Goal: Task Accomplishment & Management: Manage account settings

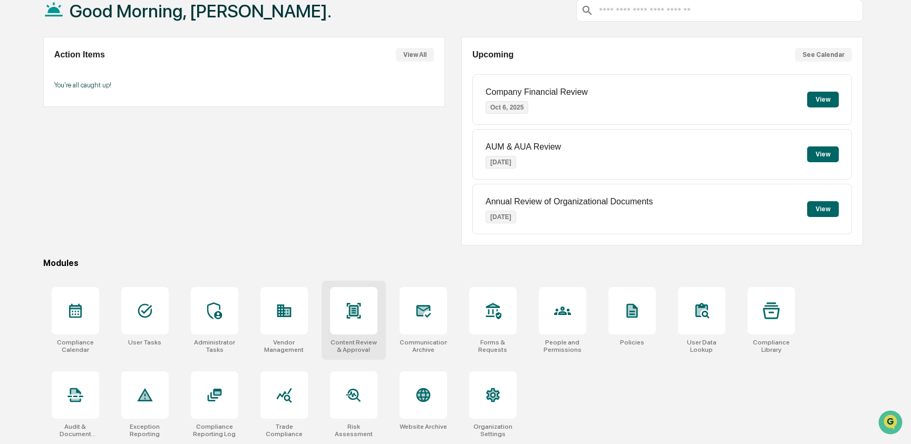
click at [343, 308] on div at bounding box center [353, 310] width 47 height 47
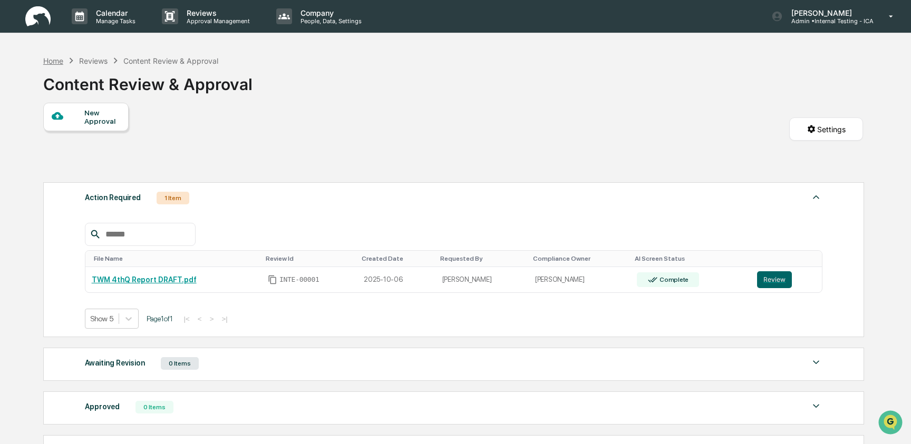
click at [53, 62] on div "Home" at bounding box center [53, 60] width 20 height 9
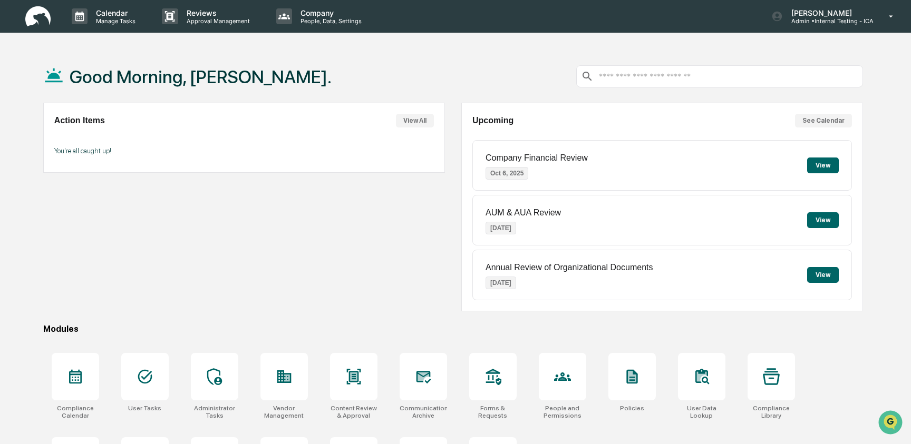
scroll to position [66, 0]
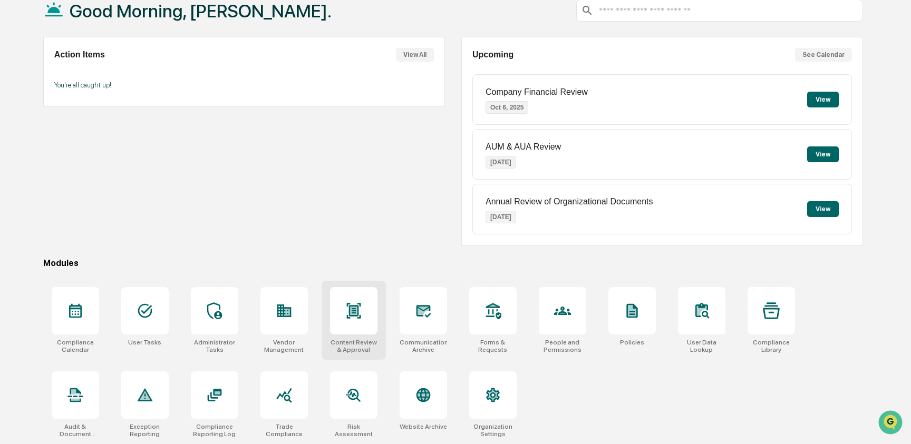
click at [357, 313] on icon at bounding box center [353, 310] width 14 height 15
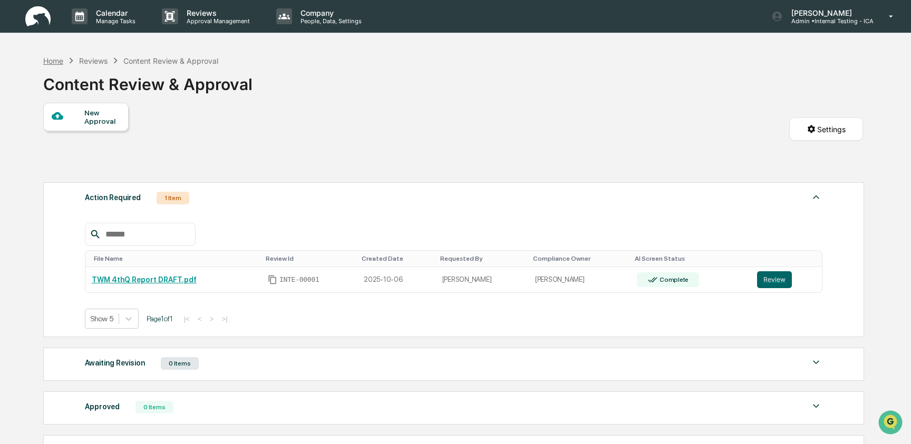
click at [57, 62] on div "Home" at bounding box center [53, 60] width 20 height 9
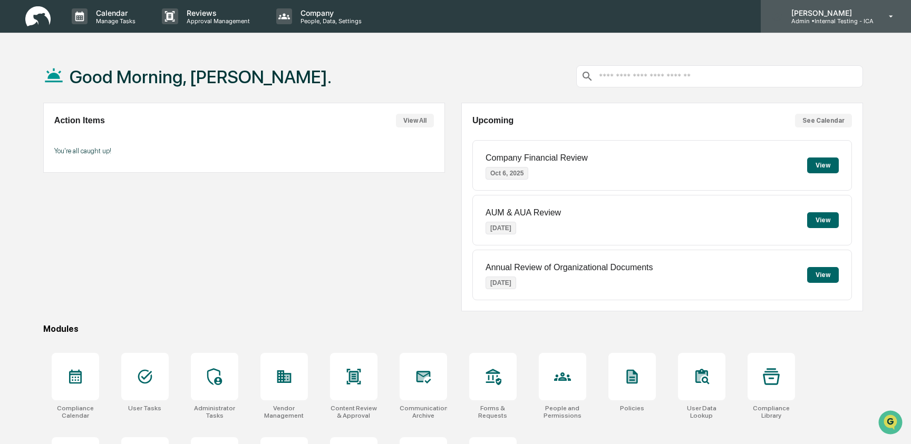
click at [846, 17] on p "Admin • Internal Testing - ICA" at bounding box center [828, 20] width 91 height 7
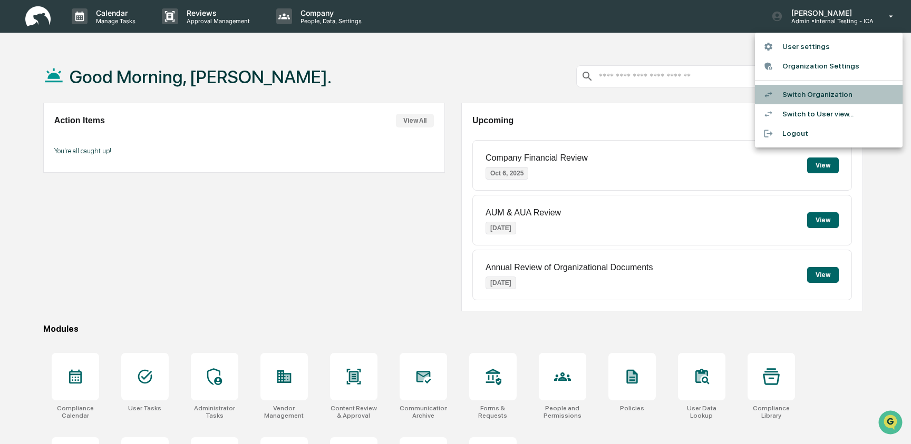
click at [813, 92] on li "Switch Organization" at bounding box center [829, 95] width 148 height 20
